Goal: Information Seeking & Learning: Learn about a topic

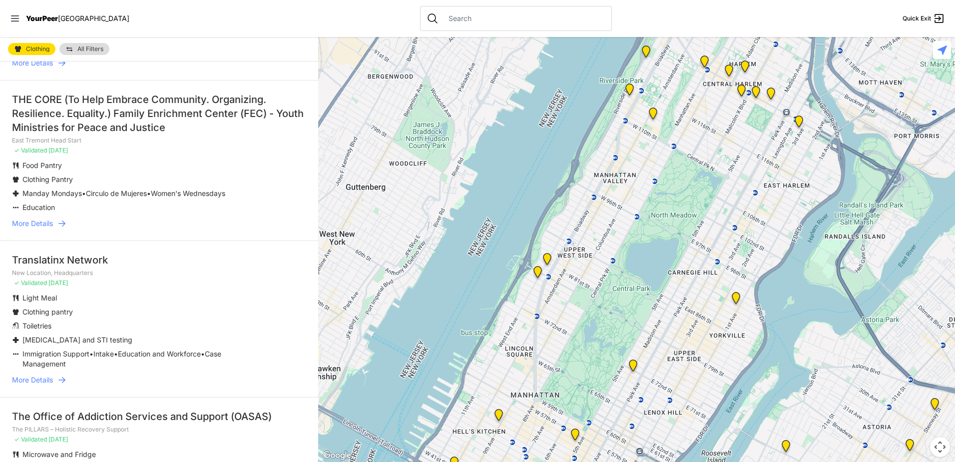
scroll to position [1499, 0]
click at [36, 217] on span "More Details" at bounding box center [32, 222] width 41 height 10
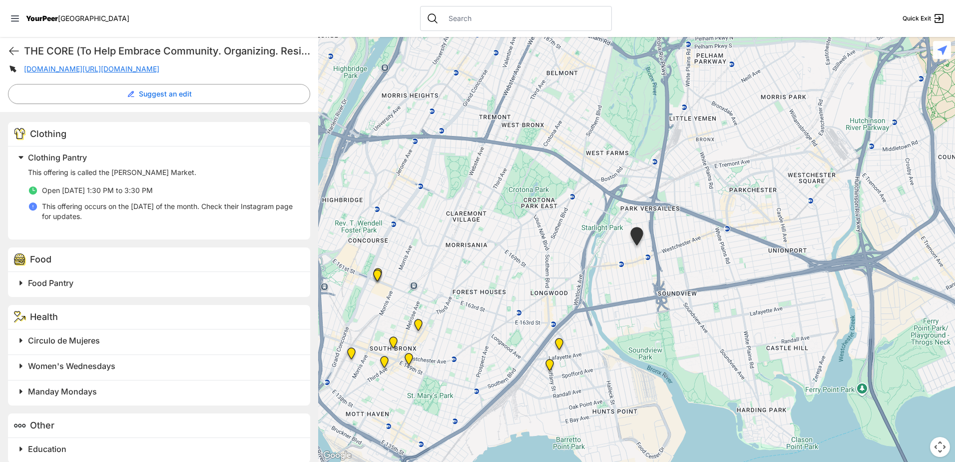
scroll to position [290, 0]
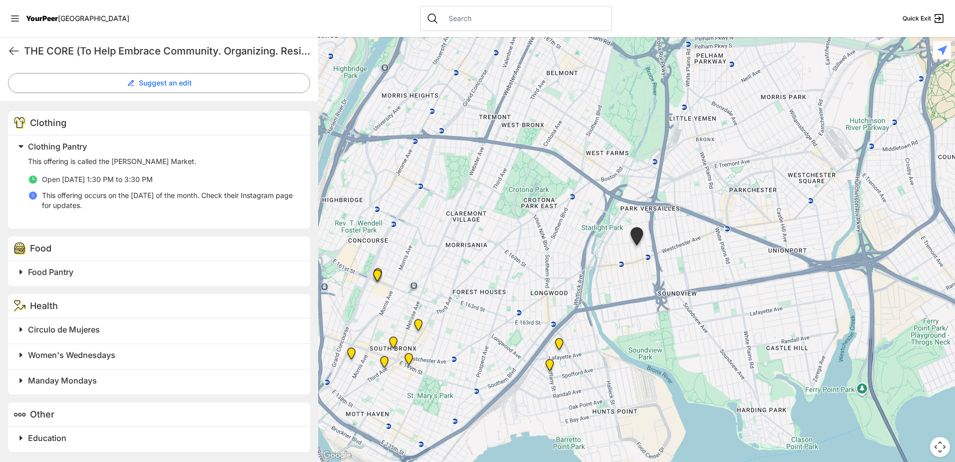
click at [89, 332] on span "Circulo de Mujeres" at bounding box center [64, 329] width 72 height 10
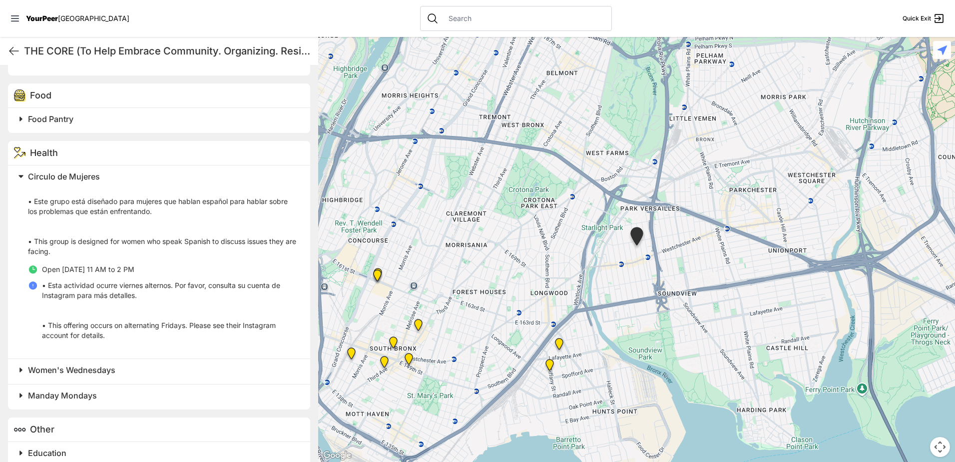
scroll to position [458, 0]
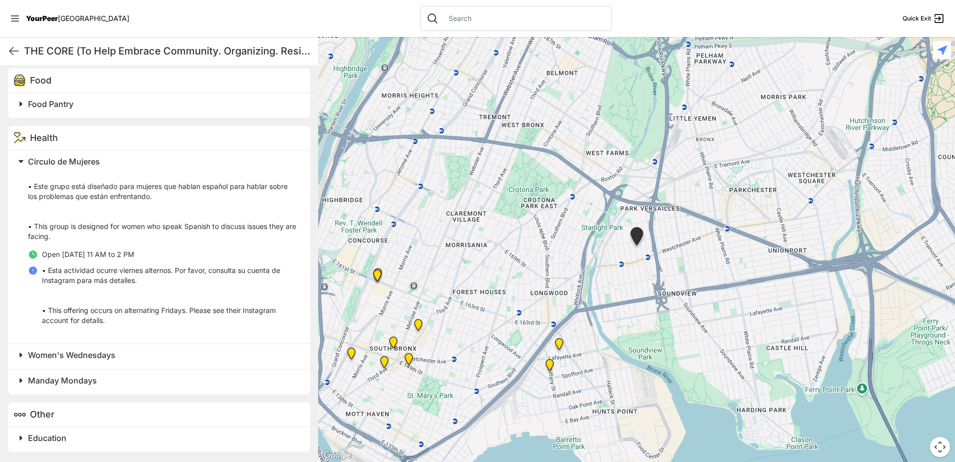
click at [107, 355] on span "Women's Wednesdays" at bounding box center [71, 355] width 87 height 10
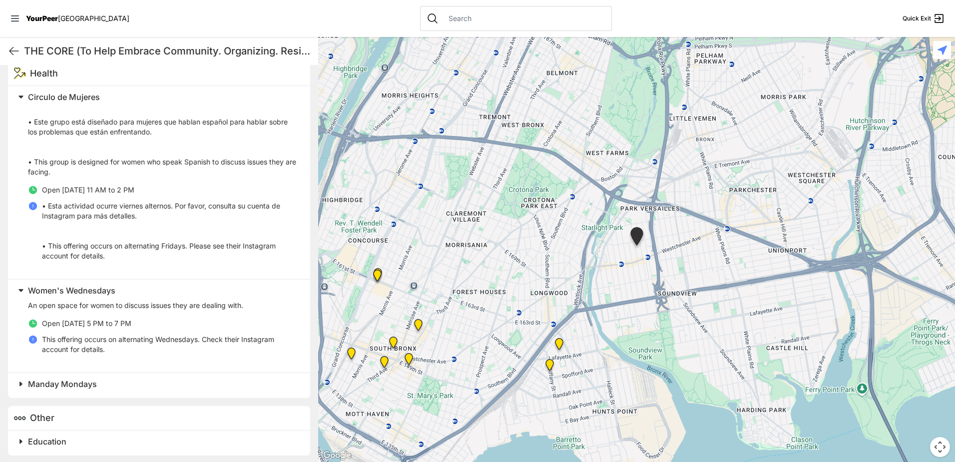
scroll to position [526, 0]
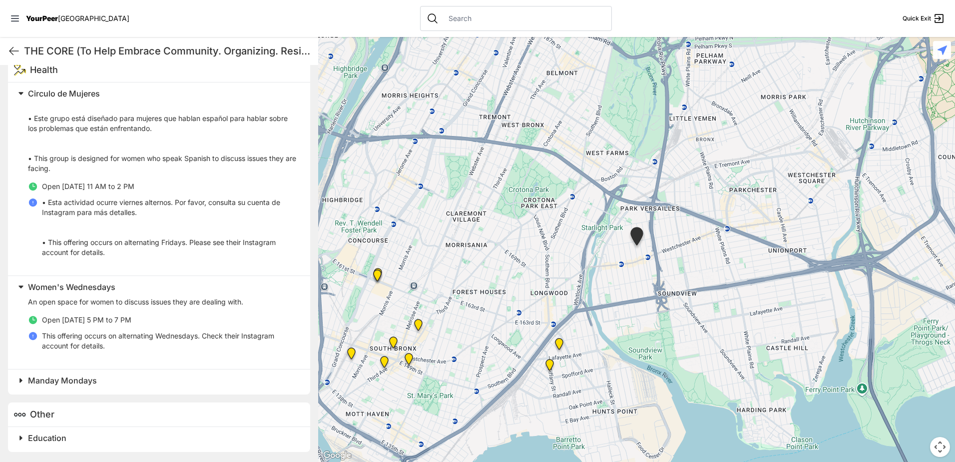
click at [56, 441] on span "Education" at bounding box center [47, 438] width 38 height 10
